Goal: Use online tool/utility: Utilize a website feature to perform a specific function

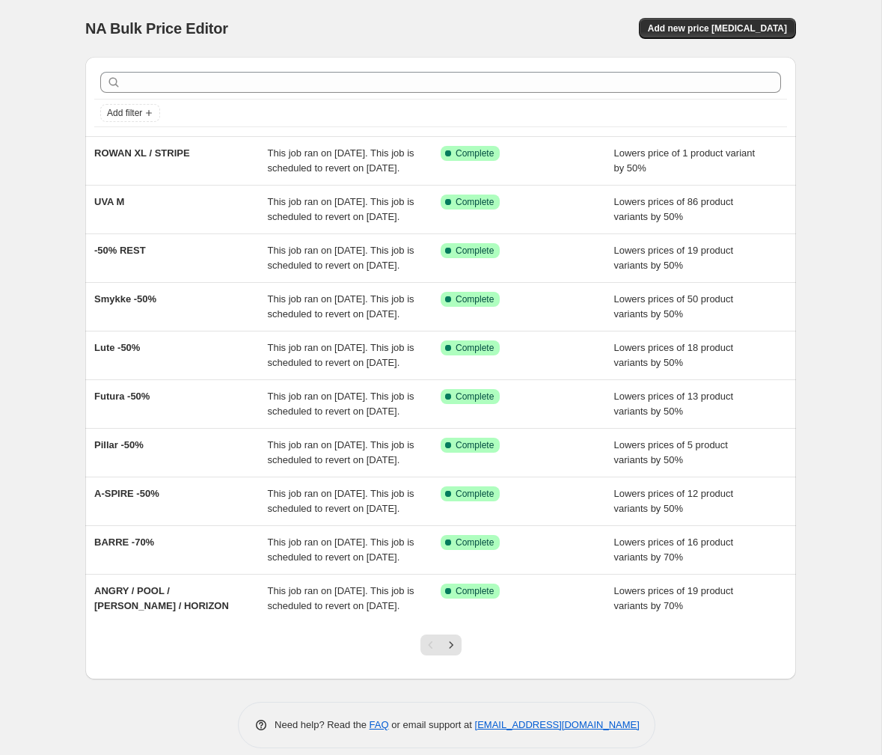
drag, startPoint x: 332, startPoint y: 40, endPoint x: 272, endPoint y: 37, distance: 59.9
click at [332, 40] on div "NA Bulk Price Editor. This page is ready NA Bulk Price Editor Add new price cha…" at bounding box center [440, 28] width 711 height 57
drag, startPoint x: 227, startPoint y: 30, endPoint x: 89, endPoint y: 30, distance: 138.4
click at [89, 30] on div "NA Bulk Price Editor" at bounding box center [256, 28] width 342 height 21
copy span "NA Bulk Price Editor"
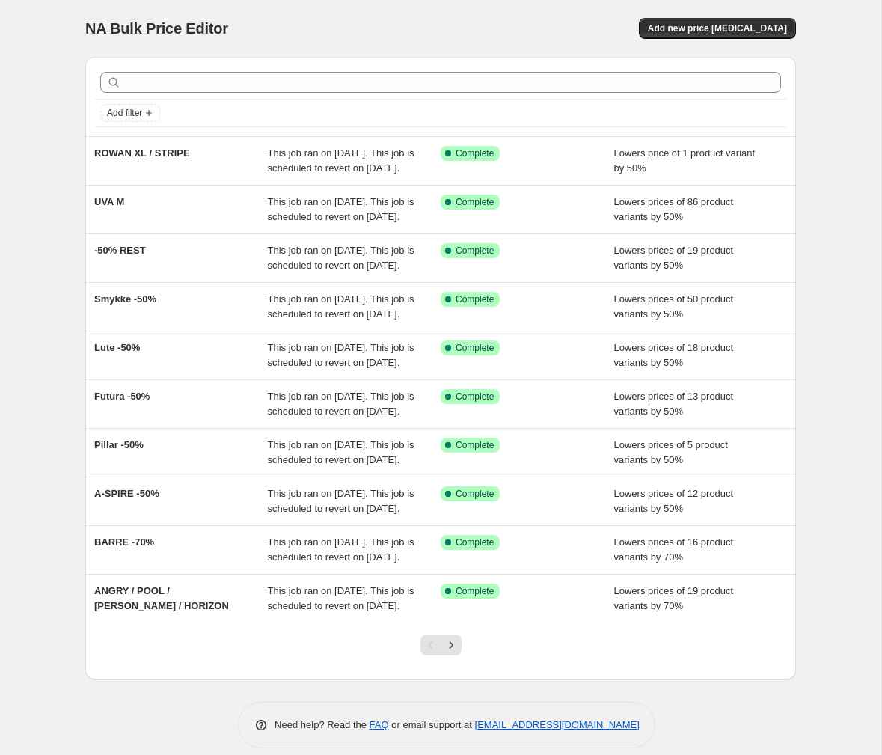
click at [487, 68] on div at bounding box center [440, 82] width 693 height 33
click at [487, 70] on div at bounding box center [440, 82] width 693 height 33
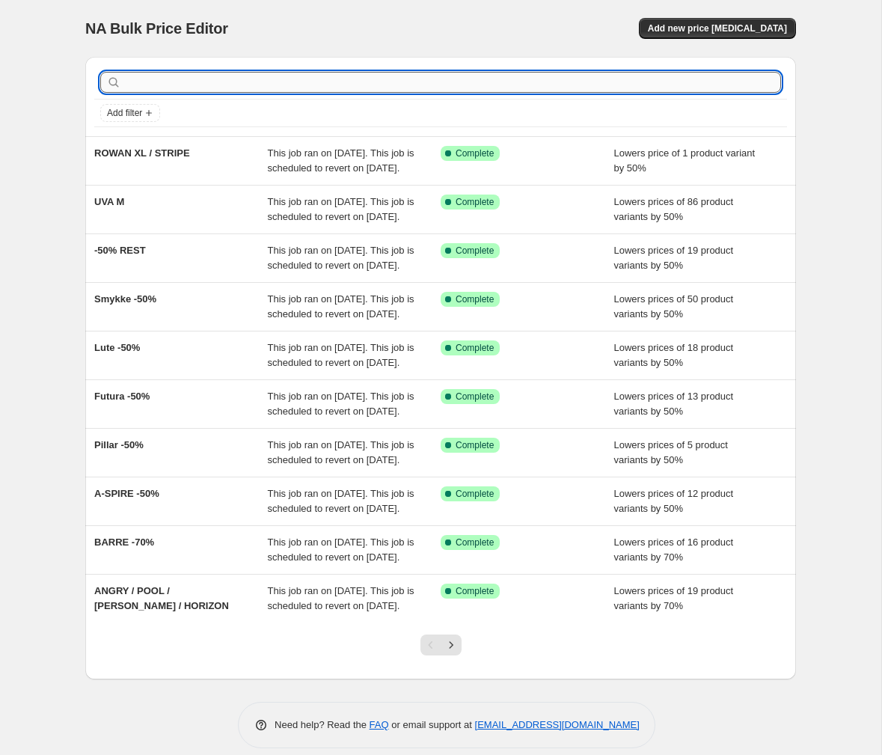
click at [485, 85] on input "text" at bounding box center [452, 82] width 657 height 21
paste input "Uva Pendant lamp M Clear"
type input "Uva Pendant lamp M Clear"
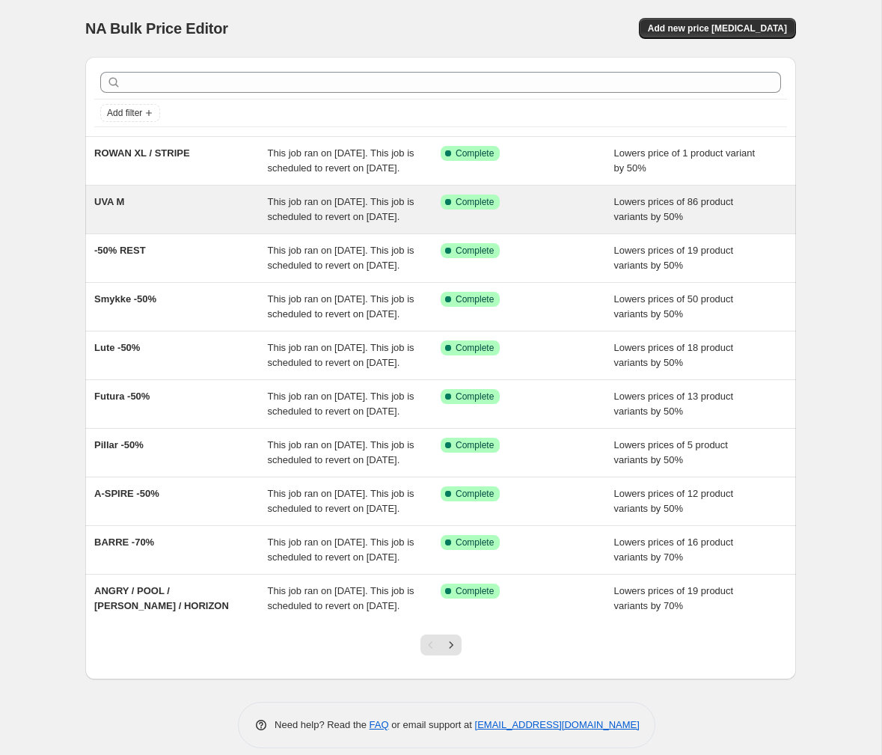
click at [106, 207] on span "UVA M" at bounding box center [109, 201] width 30 height 11
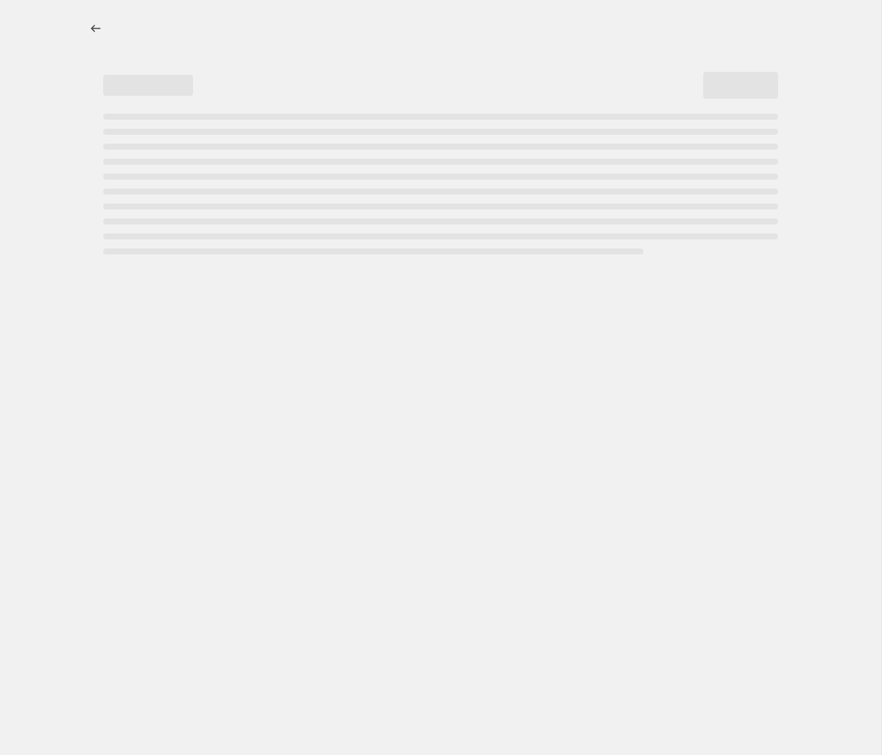
select select "percentage"
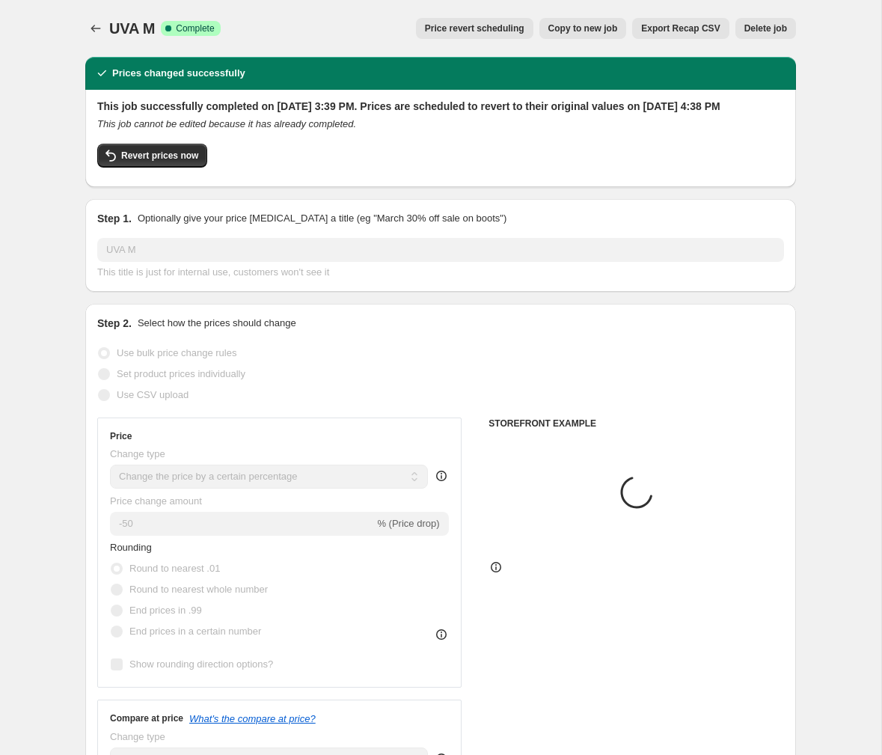
select select "collection"
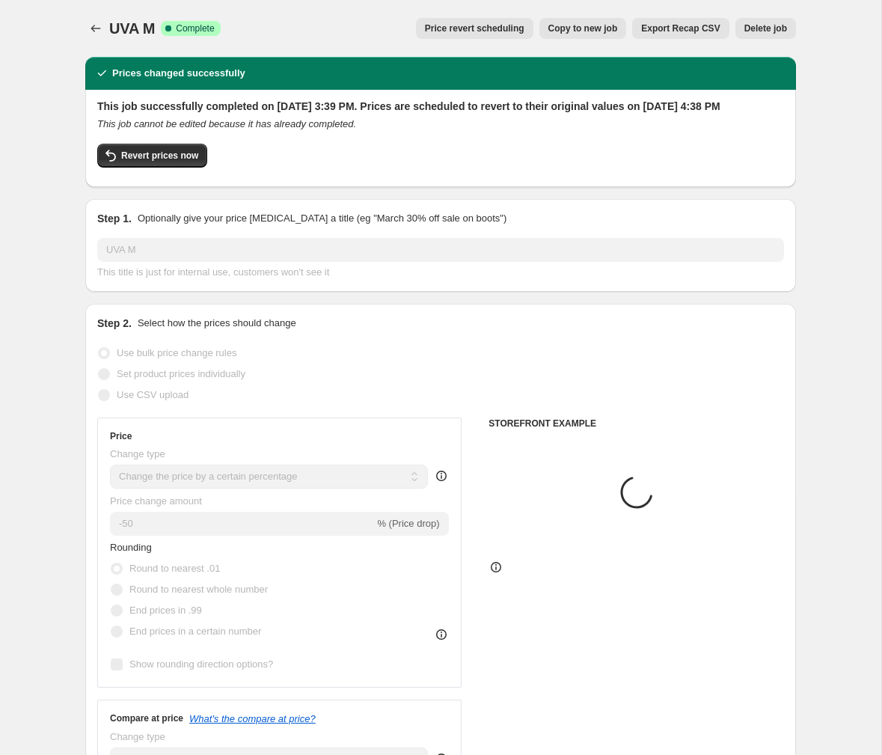
select select "collection"
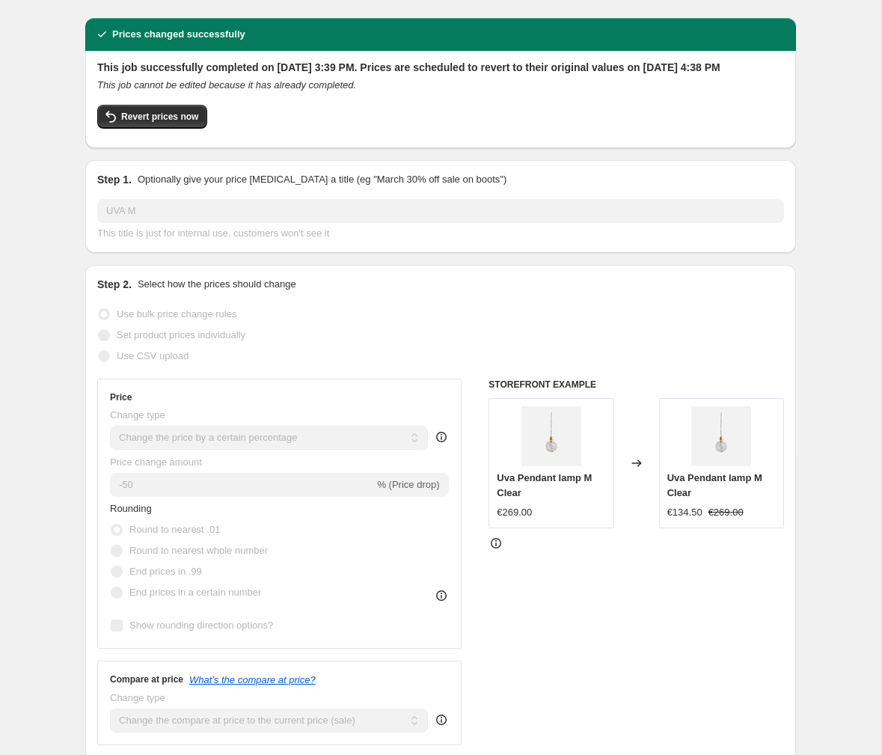
scroll to position [32, 0]
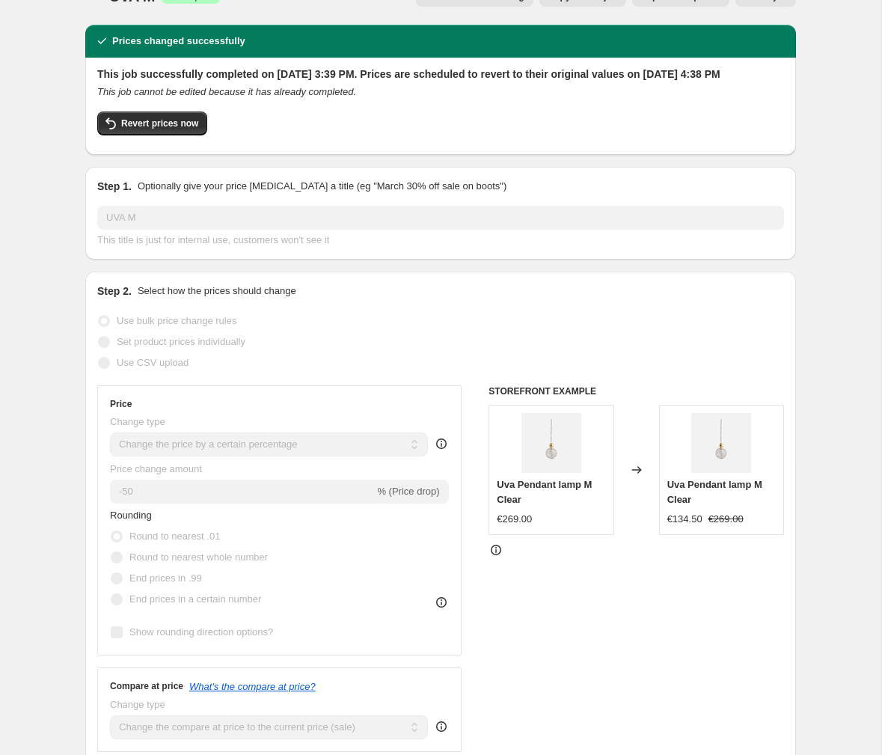
drag, startPoint x: 99, startPoint y: 66, endPoint x: 328, endPoint y: 87, distance: 229.8
click at [328, 82] on h2 "This job successfully completed on September 23, 2025 at 3:39 PM. Prices are sc…" at bounding box center [440, 74] width 687 height 15
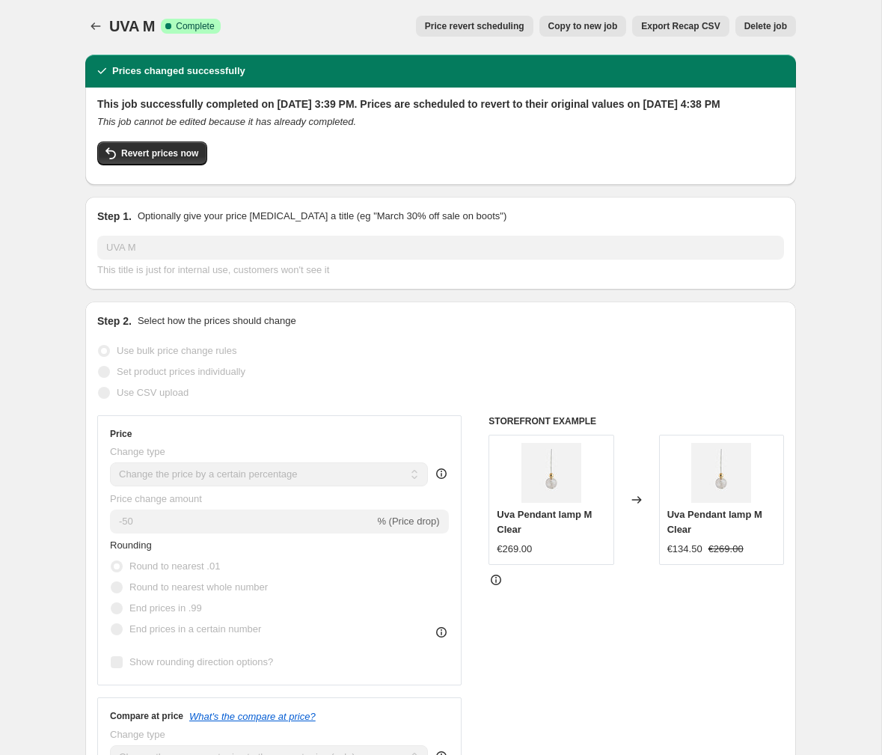
scroll to position [0, 0]
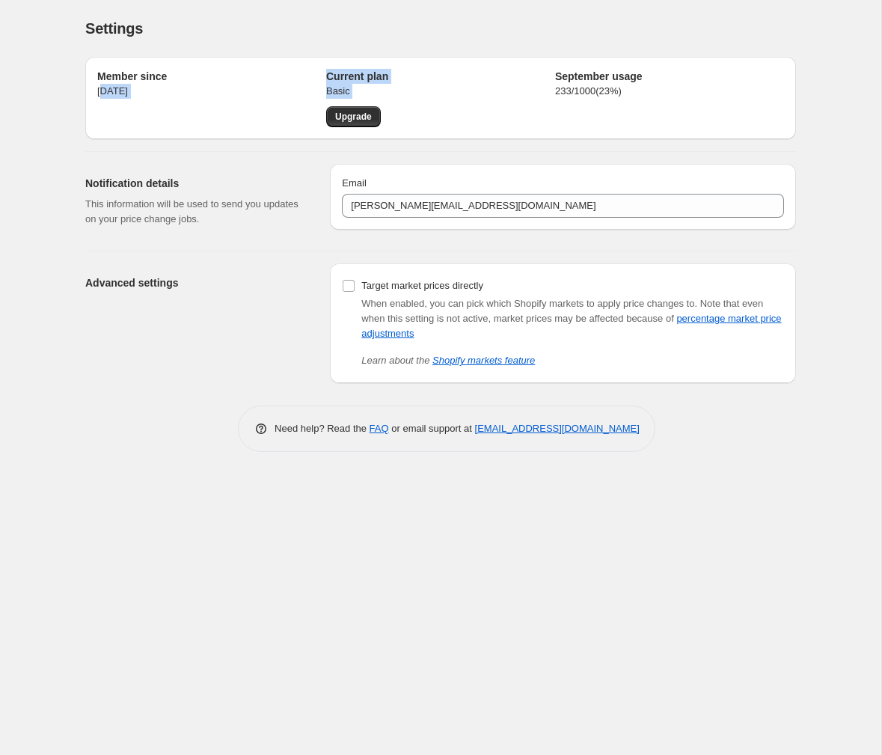
drag, startPoint x: 446, startPoint y: 126, endPoint x: 102, endPoint y: 102, distance: 344.9
click at [102, 102] on div "Member since Oct 26, 2023 Current plan Basic Upgrade September usage 233 / 1000…" at bounding box center [440, 98] width 687 height 58
click at [102, 102] on div "Member since Oct 26, 2023" at bounding box center [211, 98] width 229 height 58
drag, startPoint x: 102, startPoint y: 102, endPoint x: 656, endPoint y: 111, distance: 554.3
click at [656, 111] on div "Member since Oct 26, 2023 Current plan Basic Upgrade September usage 233 / 1000…" at bounding box center [440, 98] width 687 height 58
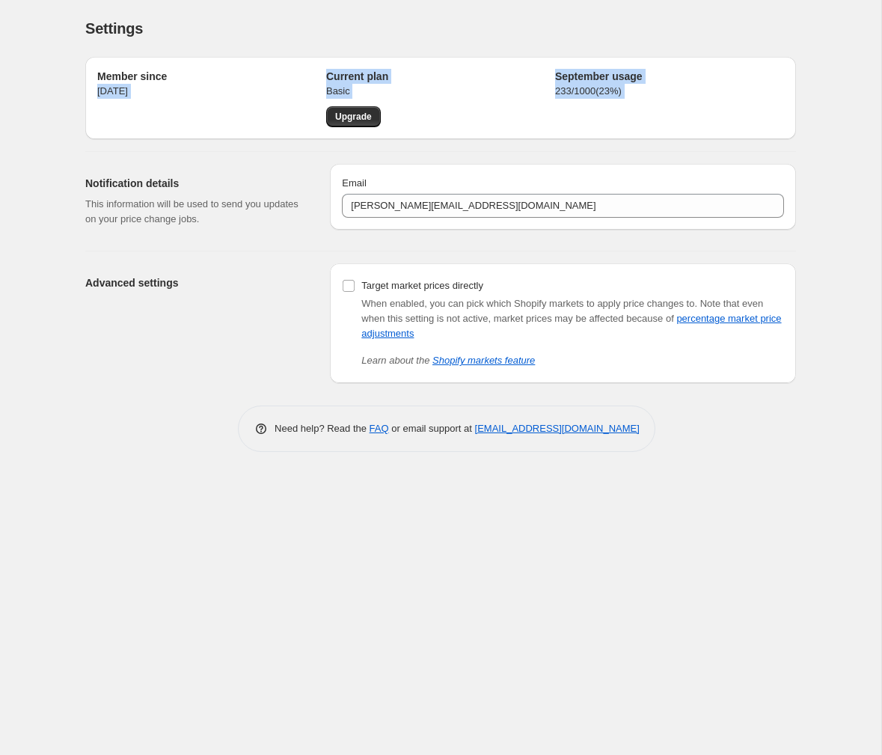
click at [656, 111] on div "September usage 233 / 1000 ( 23 %)" at bounding box center [669, 98] width 229 height 58
drag, startPoint x: 656, startPoint y: 111, endPoint x: 31, endPoint y: 127, distance: 624.7
click at [31, 127] on div "Settings. This page is ready Settings Member since Oct 26, 2023 Current plan Ba…" at bounding box center [440, 377] width 881 height 755
click at [93, 207] on p "This information will be used to send you updates on your price change jobs." at bounding box center [195, 212] width 221 height 30
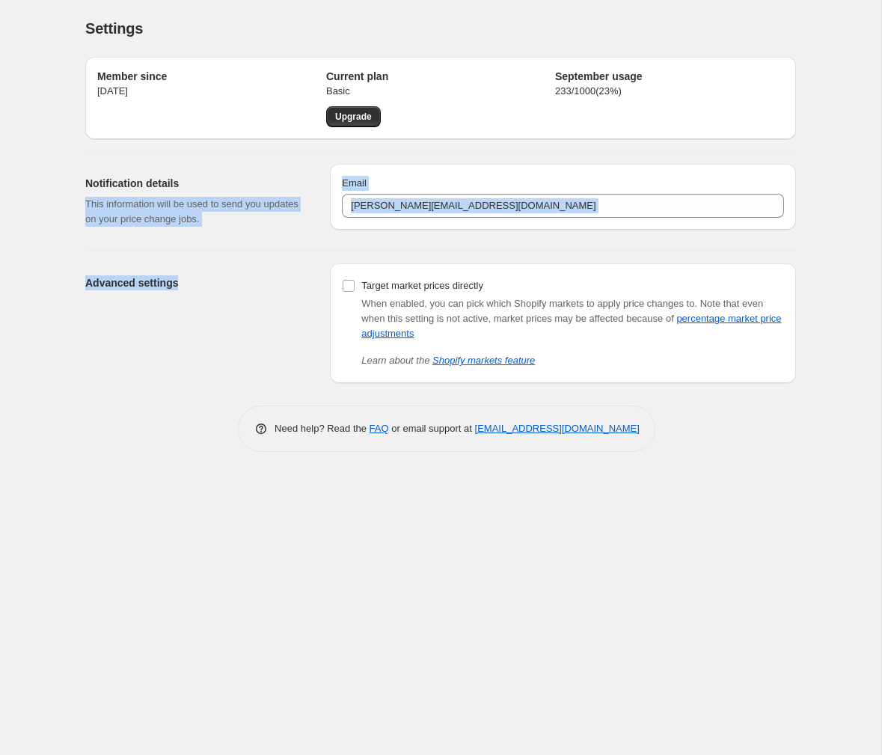
drag, startPoint x: 85, startPoint y: 207, endPoint x: 260, endPoint y: 249, distance: 179.9
click at [260, 249] on div "Member since Oct 26, 2023 Current plan Basic Upgrade September usage 233 / 1000…" at bounding box center [434, 214] width 722 height 338
click at [260, 251] on div "Advanced settings Target market prices directly When enabled, you can pick whic…" at bounding box center [440, 317] width 711 height 132
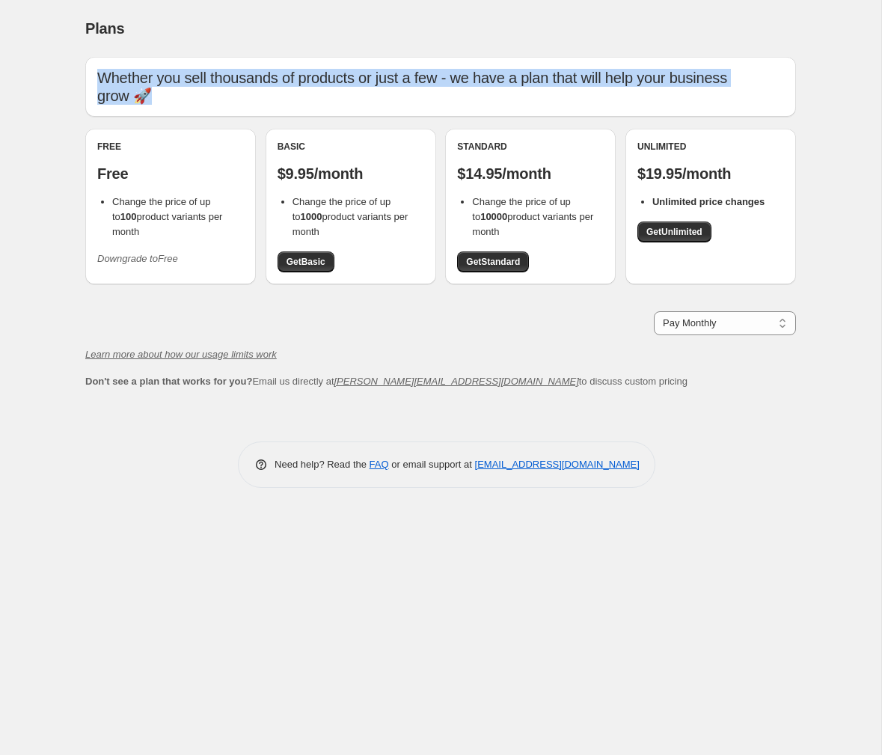
drag, startPoint x: 151, startPoint y: 70, endPoint x: 740, endPoint y: 96, distance: 589.9
click at [740, 96] on p "Whether you sell thousands of products or just a few - we have a plan that will…" at bounding box center [440, 87] width 687 height 36
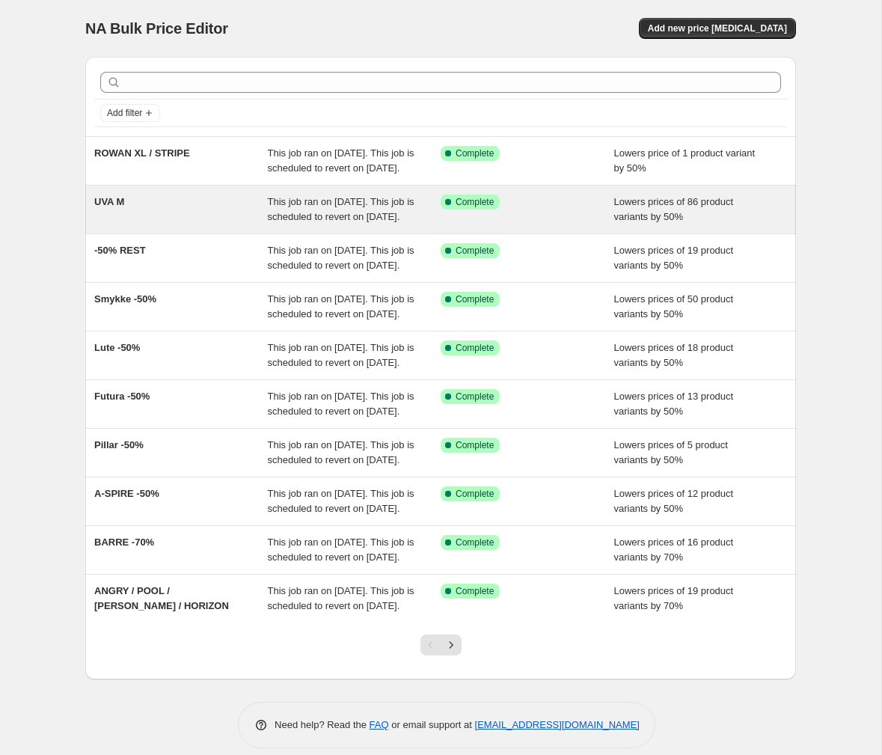
click at [107, 207] on span "UVA M" at bounding box center [109, 201] width 30 height 11
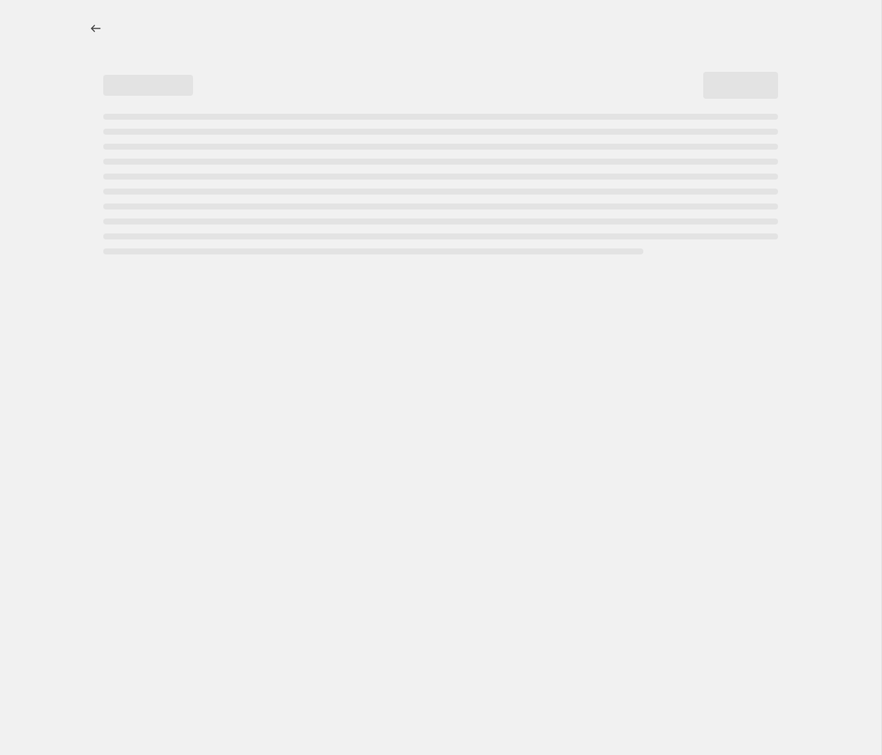
select select "percentage"
select select "collection"
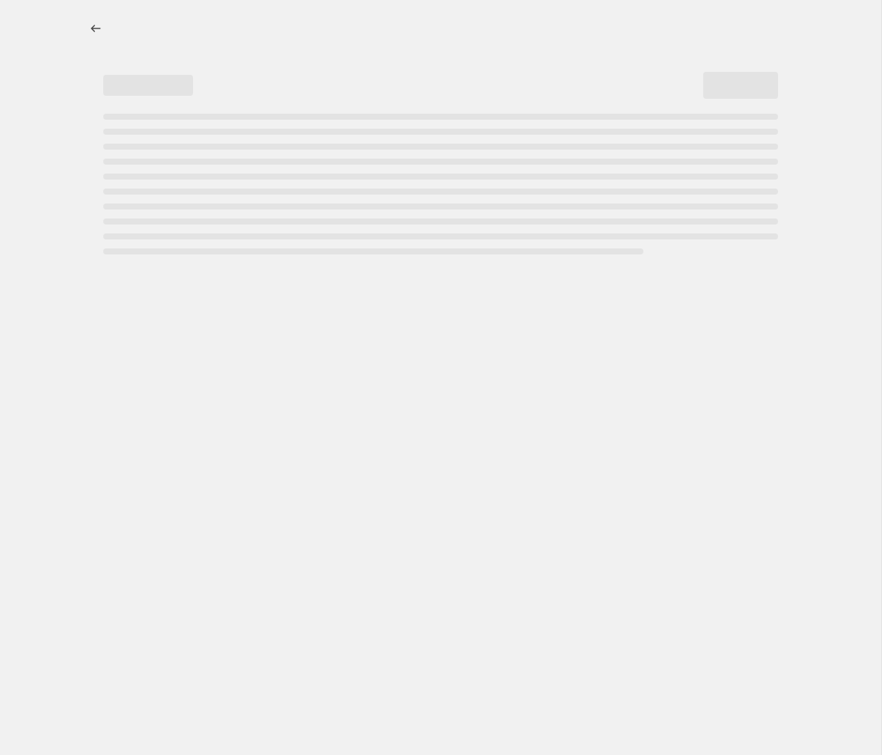
select select "collection"
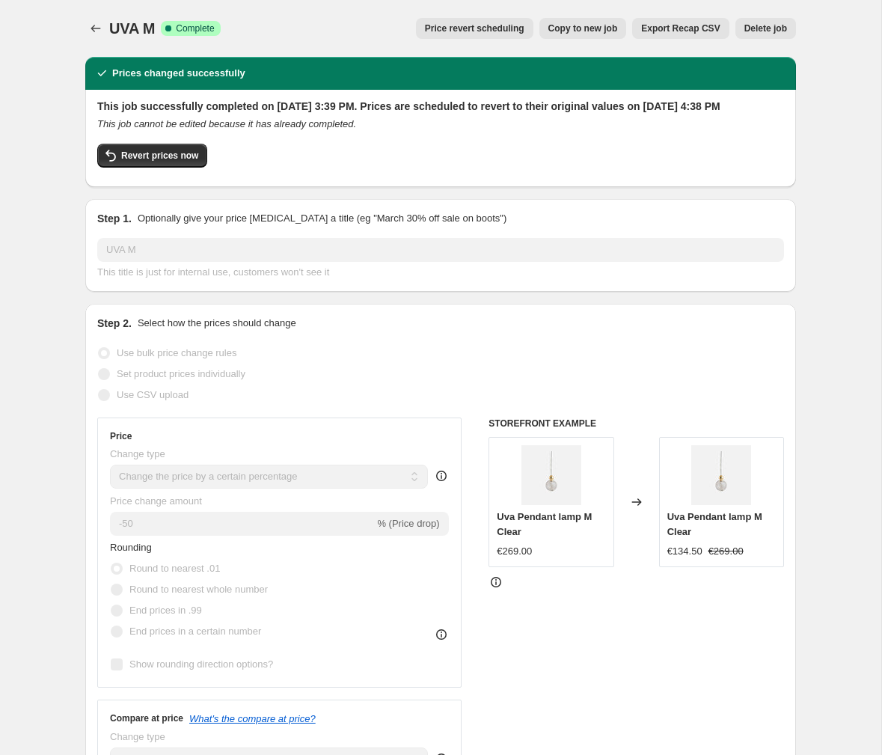
drag, startPoint x: 319, startPoint y: 124, endPoint x: 110, endPoint y: 109, distance: 209.2
click at [110, 109] on h2 "This job successfully completed on September 23, 2025 at 3:39 PM. Prices are sc…" at bounding box center [440, 106] width 687 height 15
click at [114, 114] on h2 "This job successfully completed on September 23, 2025 at 3:39 PM. Prices are sc…" at bounding box center [440, 106] width 687 height 15
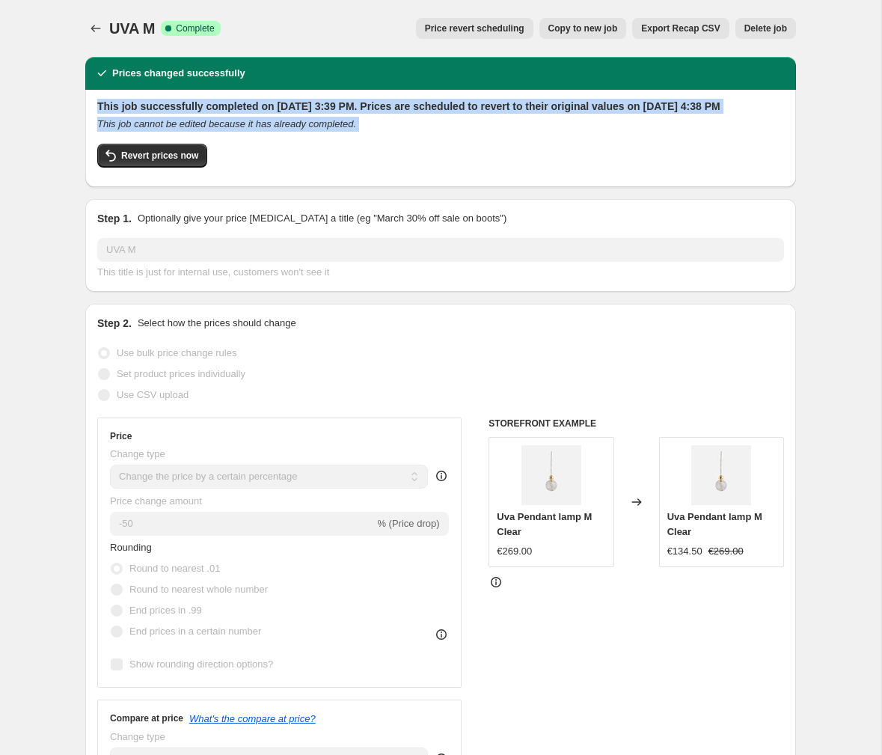
drag, startPoint x: 93, startPoint y: 108, endPoint x: 349, endPoint y: 150, distance: 258.4
click at [349, 150] on div "This job successfully completed on September 23, 2025 at 3:39 PM. Prices are sc…" at bounding box center [440, 138] width 711 height 97
click at [349, 150] on div "This job successfully completed on September 23, 2025 at 3:39 PM. Prices are sc…" at bounding box center [440, 137] width 687 height 76
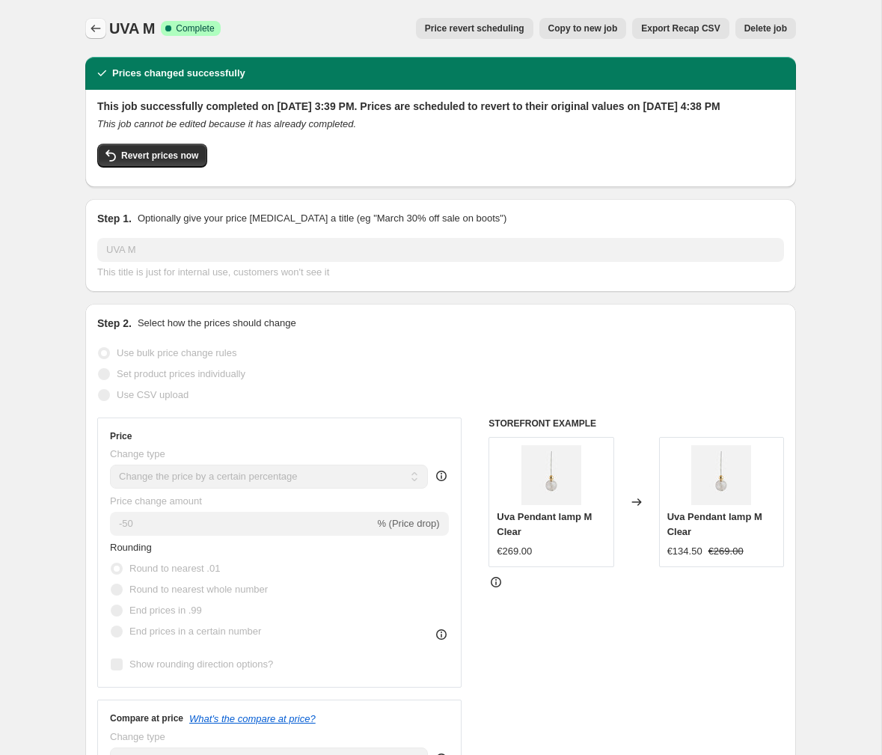
click at [91, 28] on icon "Price change jobs" at bounding box center [96, 28] width 10 height 7
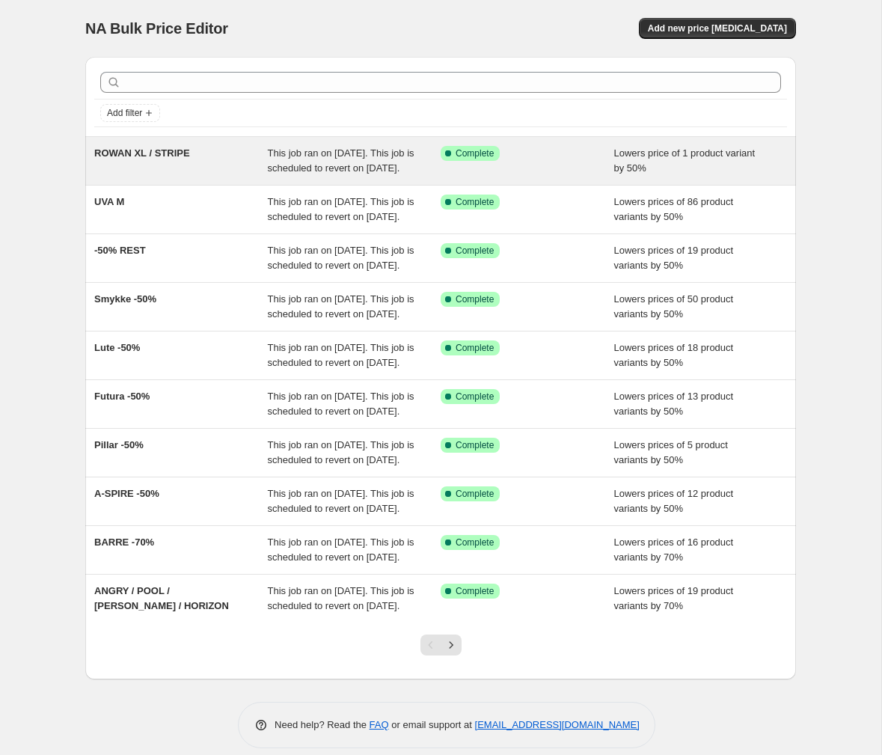
click at [164, 159] on div "ROWAN XL / STRIPE" at bounding box center [181, 161] width 174 height 30
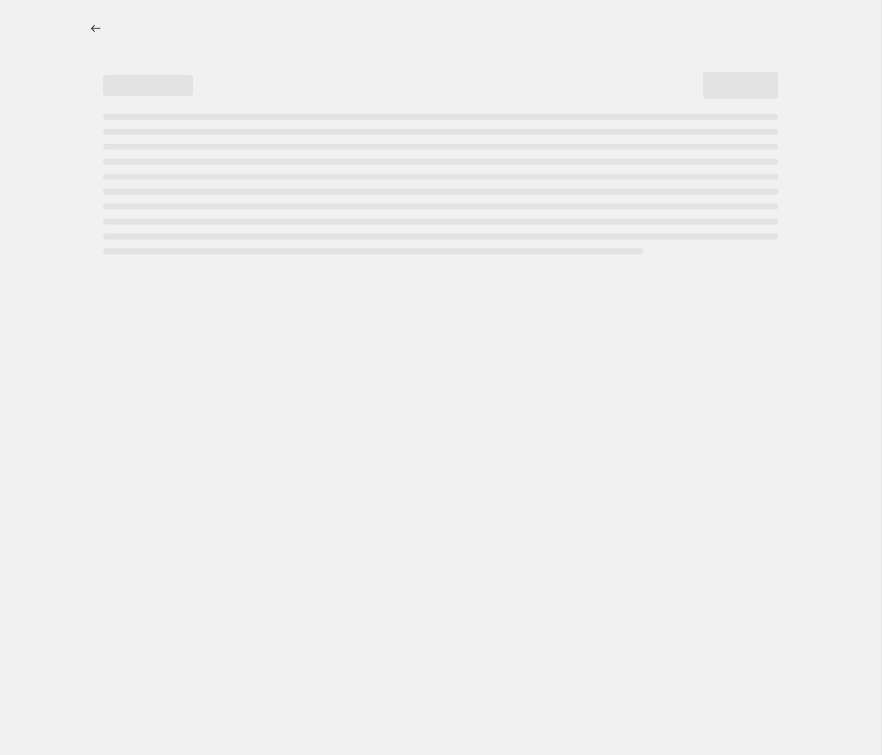
select select "percentage"
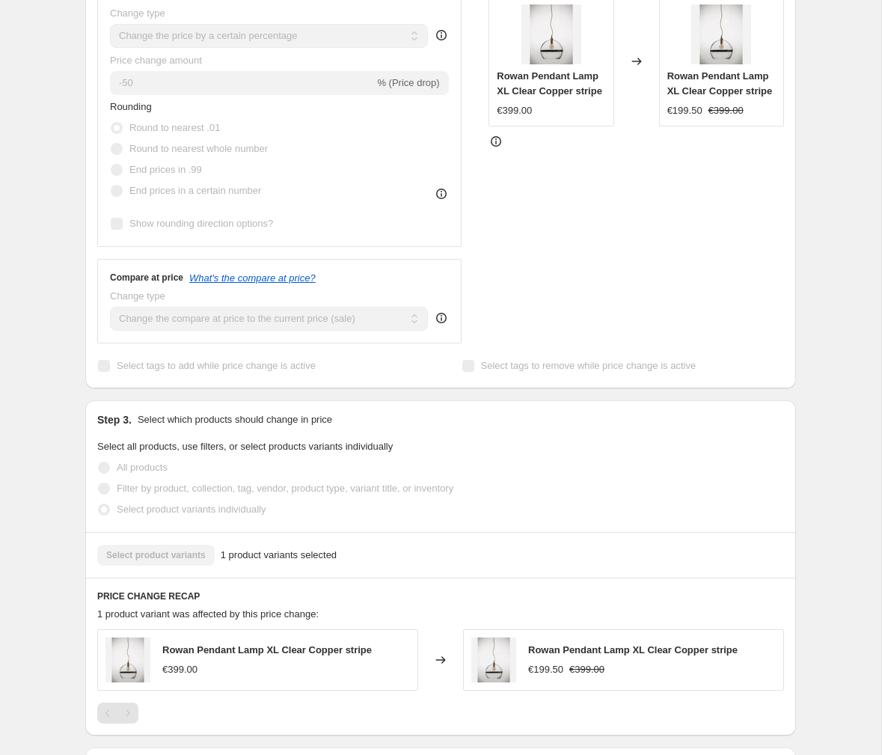
scroll to position [423, 0]
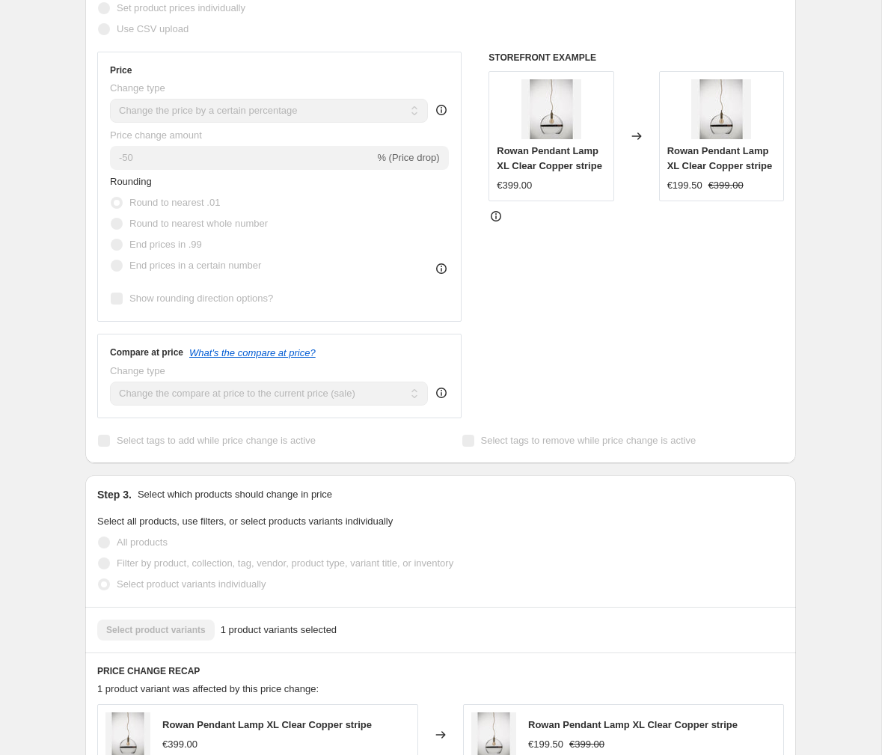
click at [343, 76] on div "Price" at bounding box center [279, 70] width 339 height 12
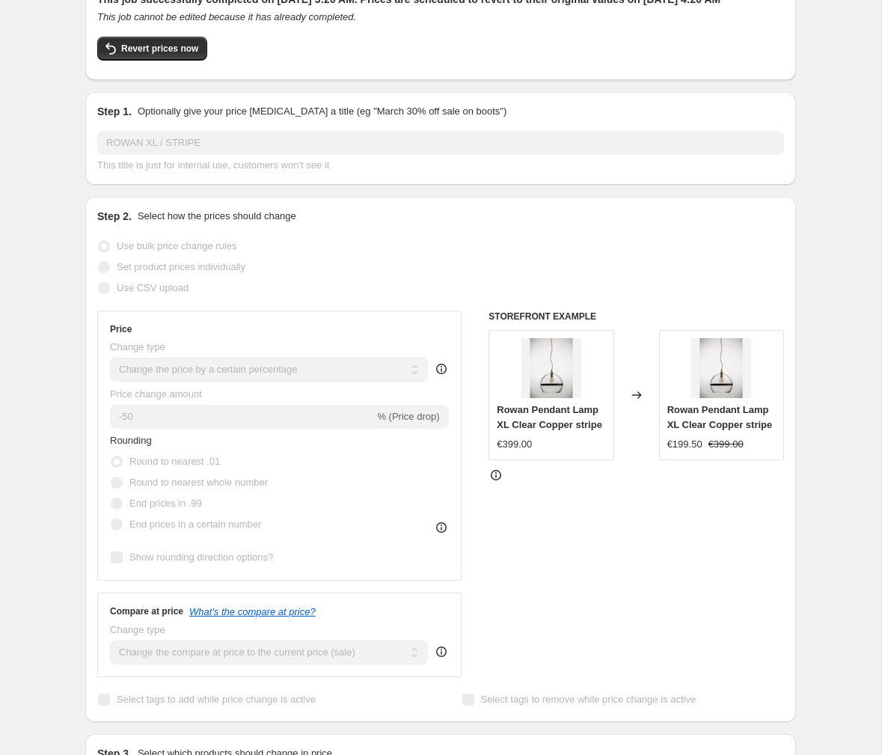
scroll to position [92, 0]
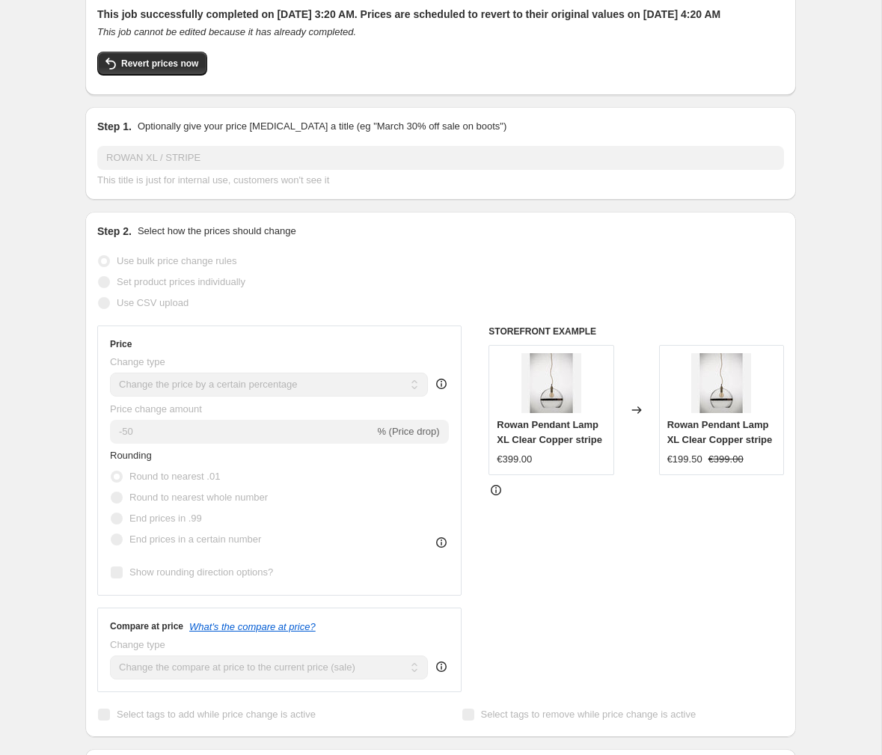
click at [523, 517] on div "STOREFRONT EXAMPLE Rowan Pendant Lamp XL Clear Copper stripe €399.00 Changed to…" at bounding box center [635, 508] width 295 height 366
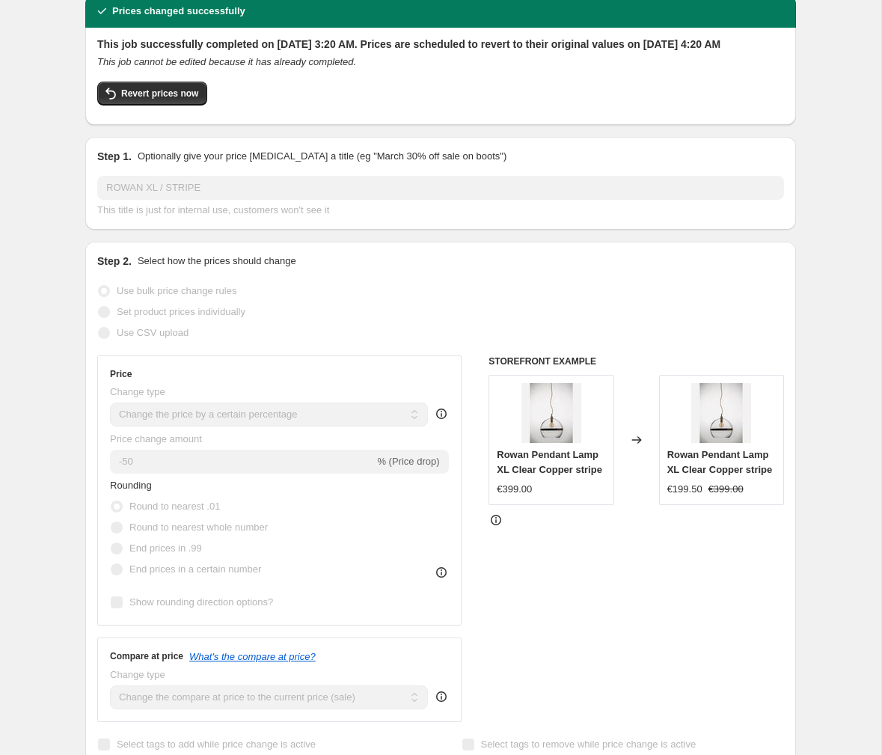
scroll to position [61, 0]
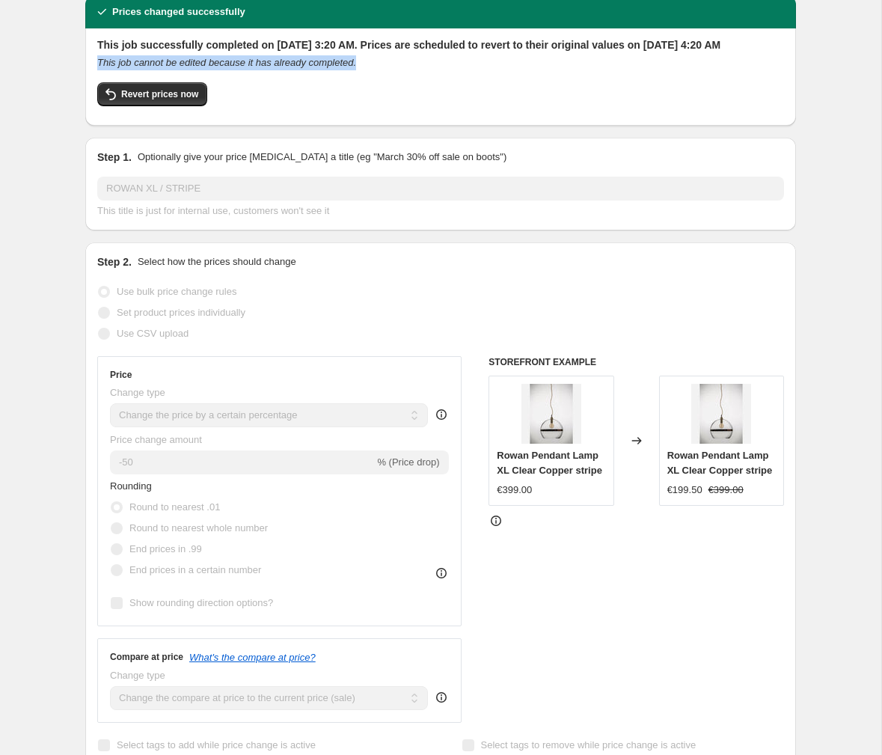
drag, startPoint x: 414, startPoint y: 81, endPoint x: 73, endPoint y: 70, distance: 341.2
click at [73, 70] on div "Prices changed successfully This job successfully completed on September 26, 20…" at bounding box center [434, 731] width 722 height 1494
click at [581, 95] on div "This job successfully completed on September 26, 2025 at 3:20 AM. Prices are sc…" at bounding box center [440, 75] width 687 height 76
drag, startPoint x: 311, startPoint y: 52, endPoint x: 358, endPoint y: 67, distance: 49.7
click at [161, 31] on div "This job successfully completed on September 26, 2025 at 3:20 AM. Prices are sc…" at bounding box center [440, 76] width 711 height 97
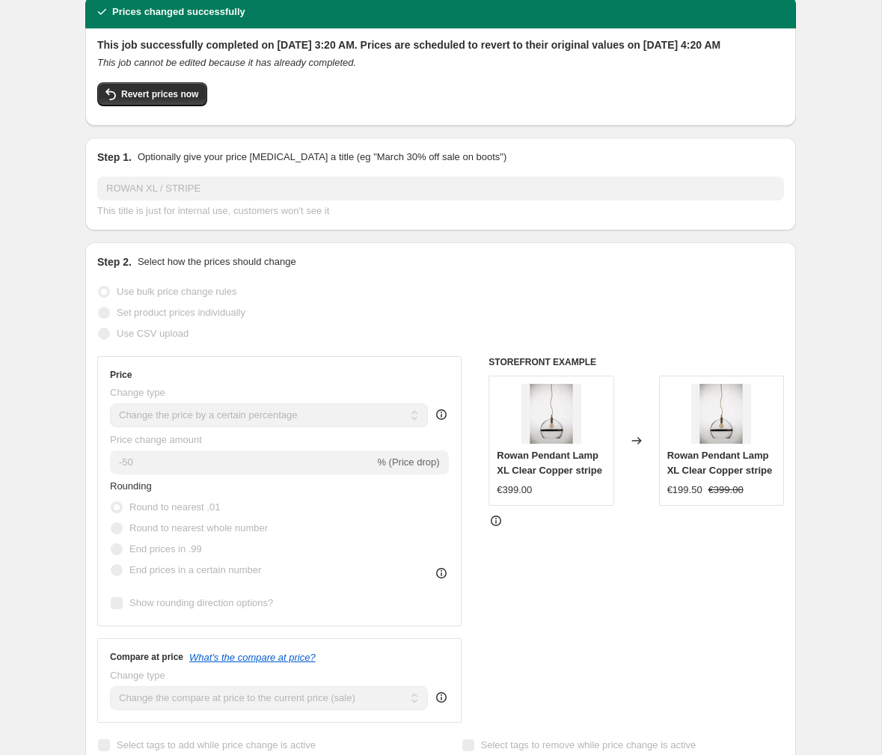
click at [449, 70] on div "This job cannot be edited because it has already completed." at bounding box center [440, 62] width 687 height 15
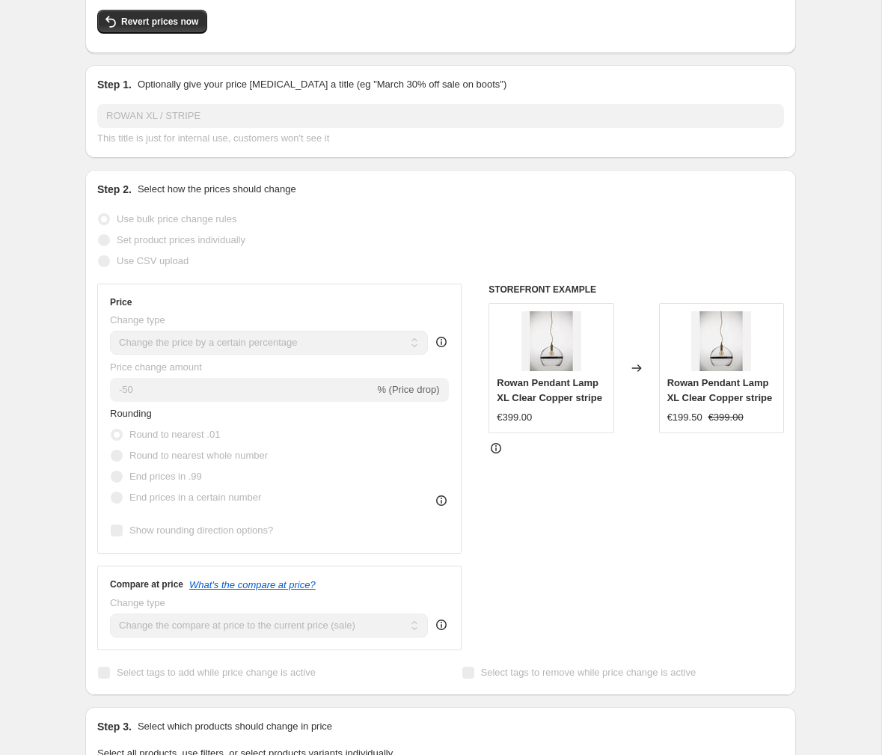
scroll to position [151, 0]
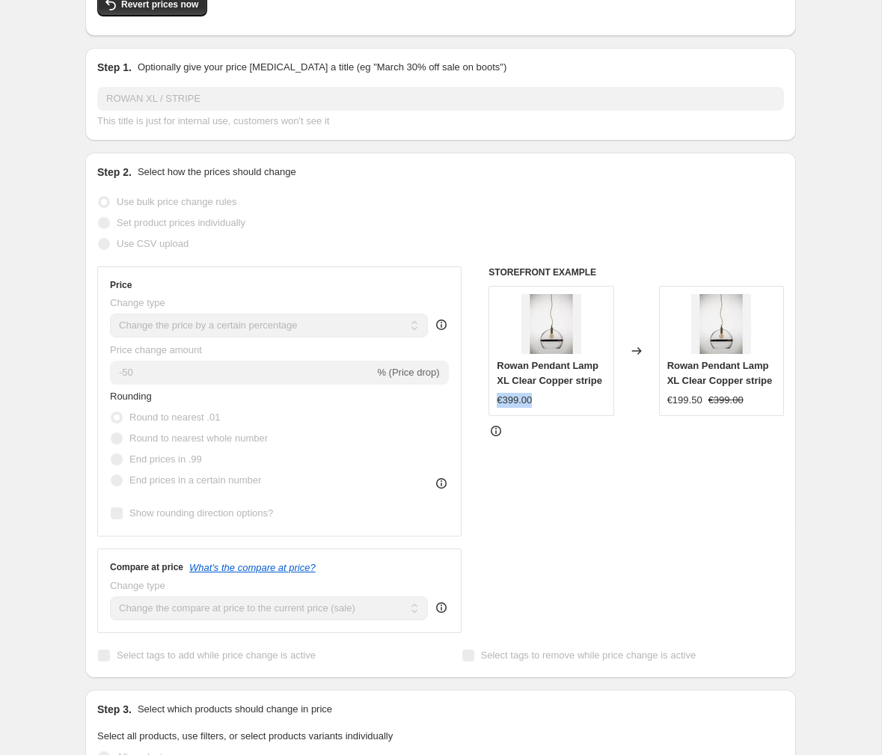
drag, startPoint x: 529, startPoint y: 416, endPoint x: 491, endPoint y: 417, distance: 37.4
click at [491, 416] on div "Rowan Pendant Lamp XL Clear Copper stripe €399.00" at bounding box center [550, 351] width 125 height 130
copy div "€399.00"
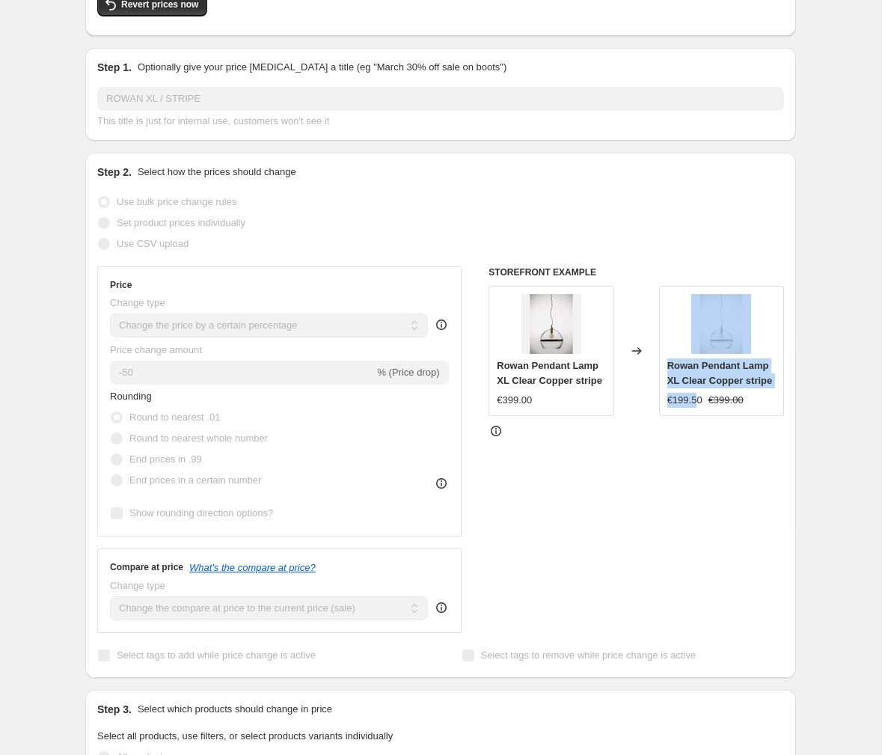
drag, startPoint x: 655, startPoint y: 411, endPoint x: 699, endPoint y: 423, distance: 45.0
click at [699, 416] on div "Rowan Pendant Lamp XL Clear Copper stripe €399.00 Changed to Rowan Pendant Lamp…" at bounding box center [635, 351] width 295 height 130
click at [696, 435] on div "STOREFRONT EXAMPLE Rowan Pendant Lamp XL Clear Copper stripe €399.00 Changed to…" at bounding box center [635, 449] width 295 height 366
drag, startPoint x: 701, startPoint y: 418, endPoint x: 668, endPoint y: 420, distance: 32.9
click at [668, 408] on div "€199.50" at bounding box center [684, 400] width 35 height 15
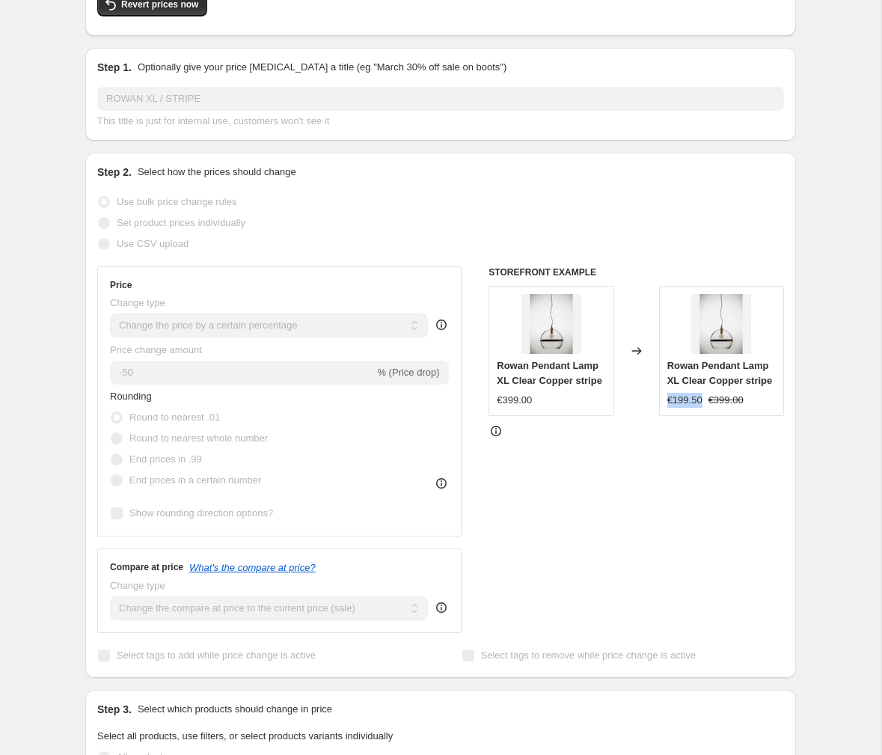
copy div "€199.50"
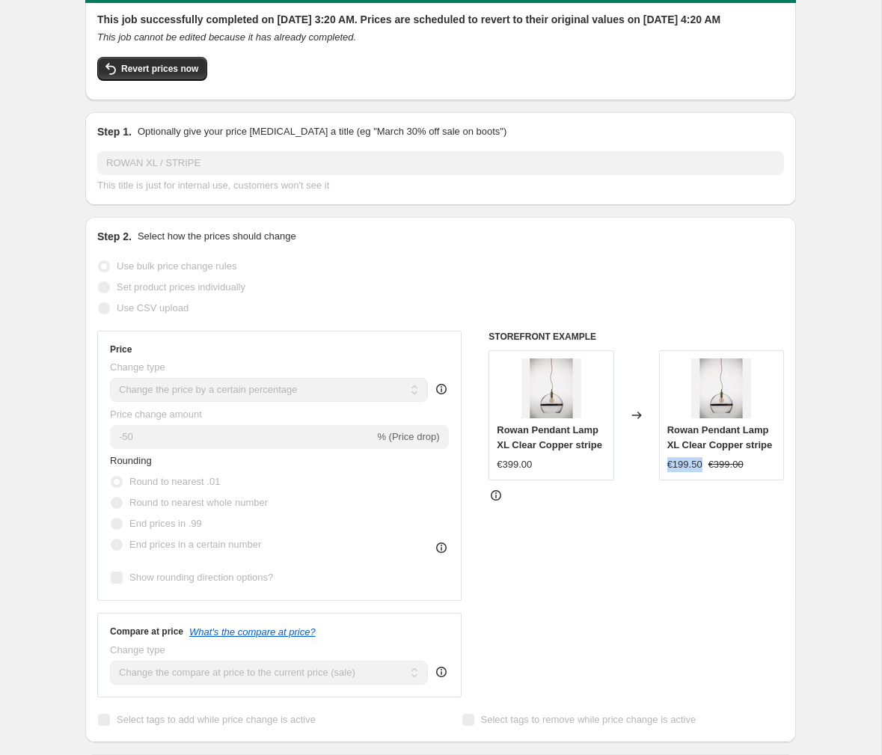
scroll to position [0, 0]
